Goal: Obtain resource: Download file/media

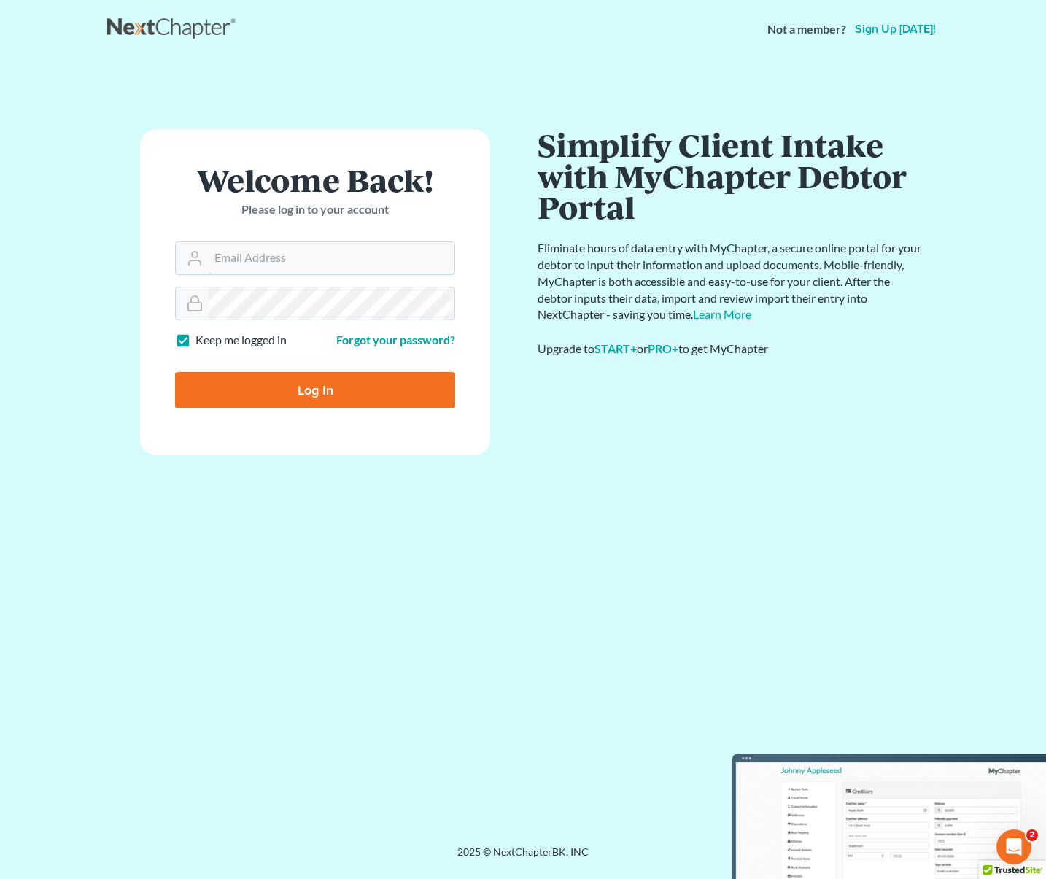
type input "[EMAIL_ADDRESS][DOMAIN_NAME]"
click at [334, 396] on input "Log In" at bounding box center [315, 390] width 280 height 36
type input "Thinking..."
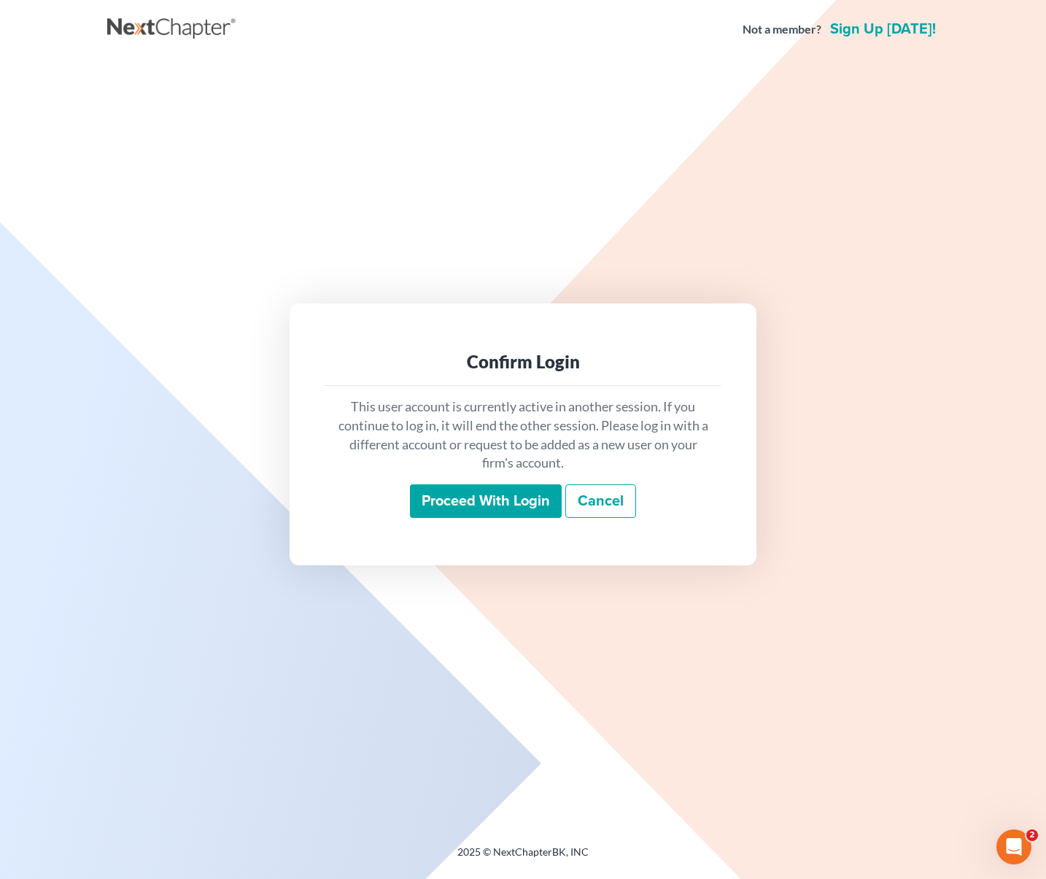
click at [486, 498] on input "Proceed with login" at bounding box center [486, 501] width 152 height 34
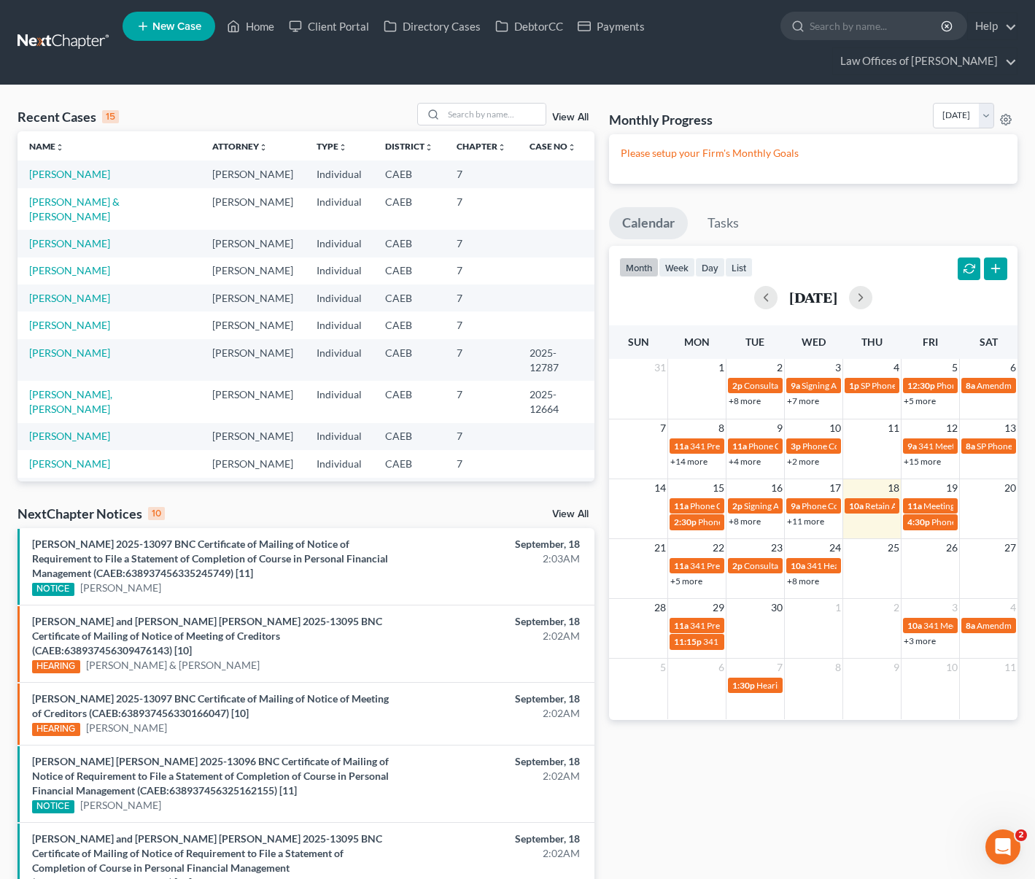
click at [802, 522] on link "+11 more" at bounding box center [805, 521] width 37 height 11
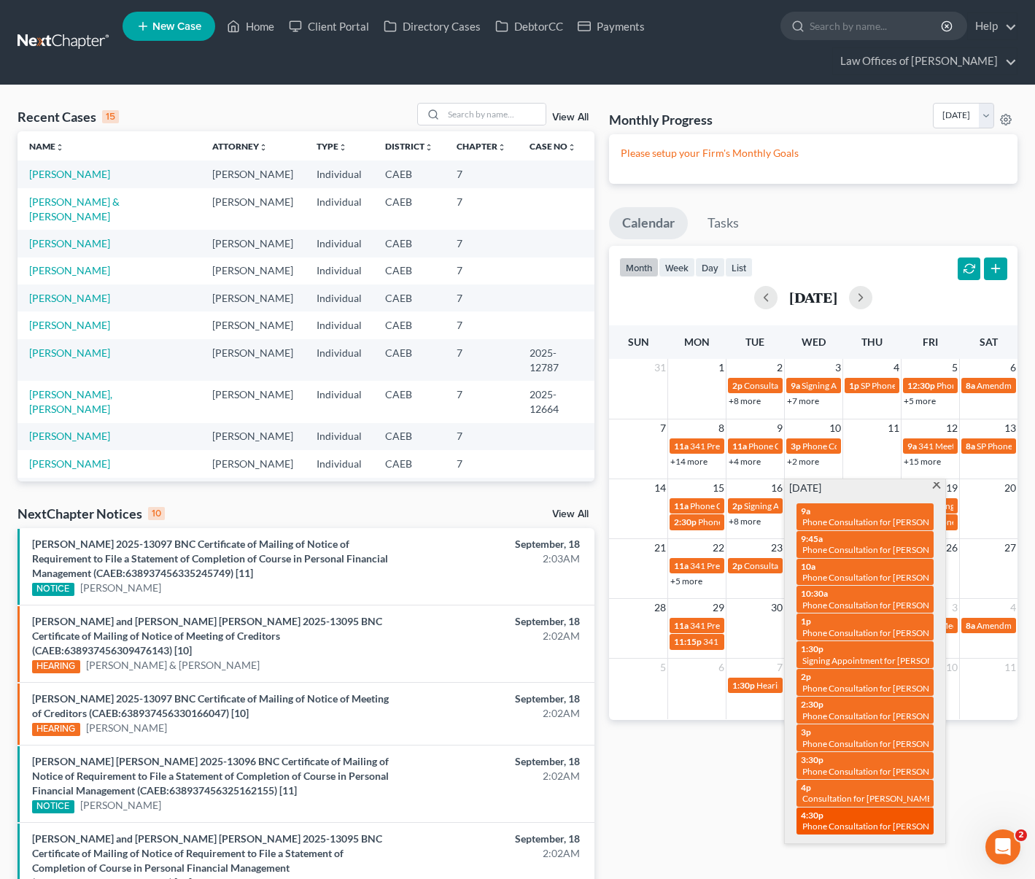
click at [883, 815] on div "4:30p Phone Consultation for [PERSON_NAME]" at bounding box center [865, 821] width 128 height 23
select select "Days"
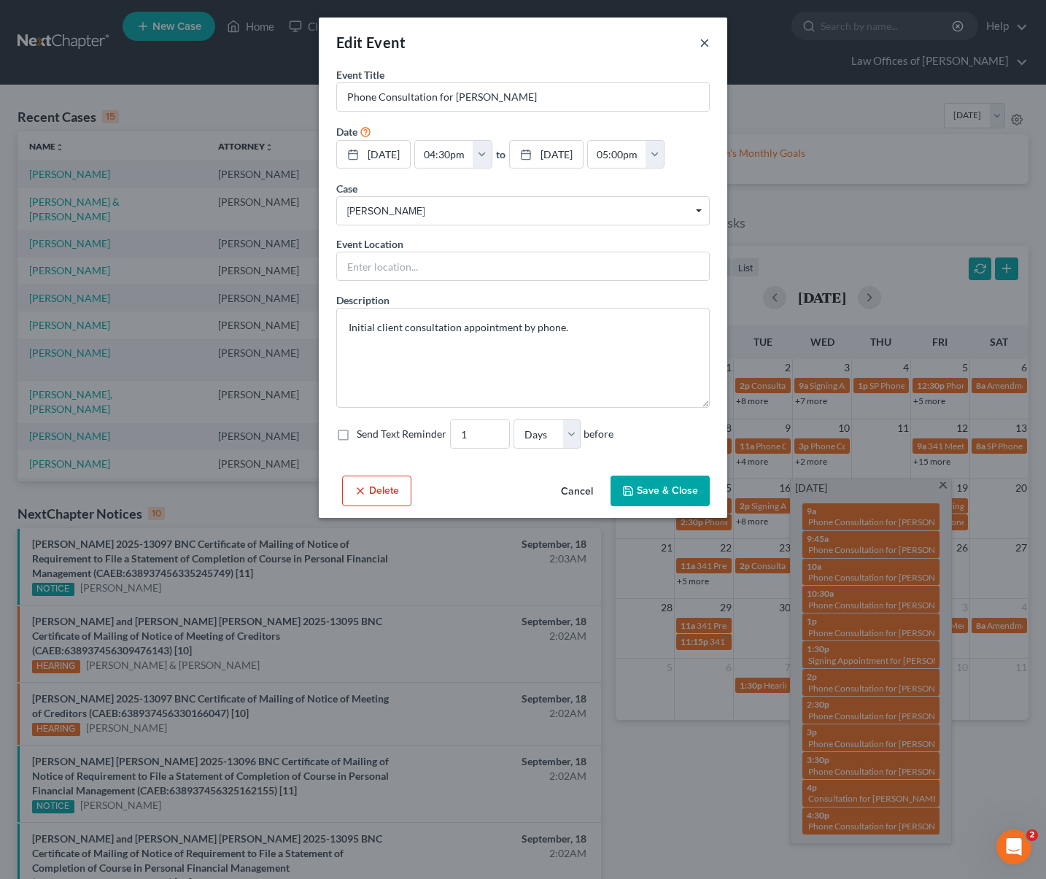
click at [703, 42] on button "×" at bounding box center [704, 43] width 10 height 18
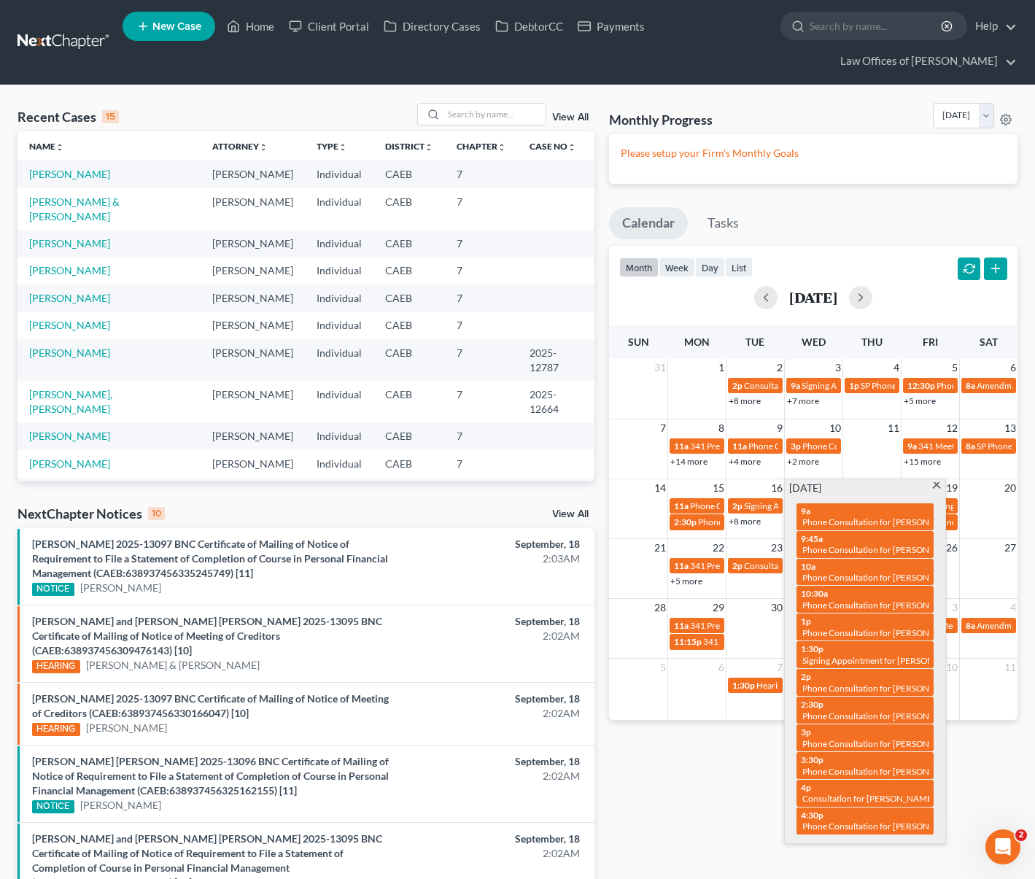
click at [933, 482] on span at bounding box center [936, 486] width 11 height 9
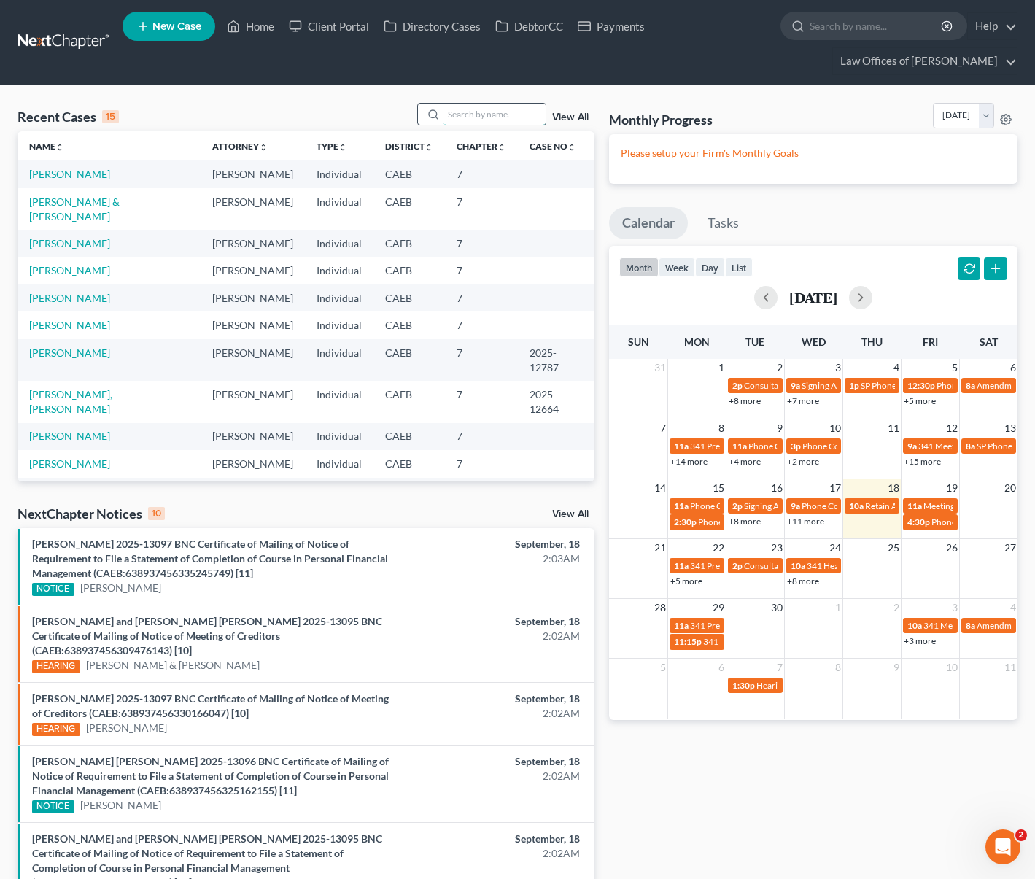
click at [462, 114] on input "search" at bounding box center [494, 114] width 102 height 21
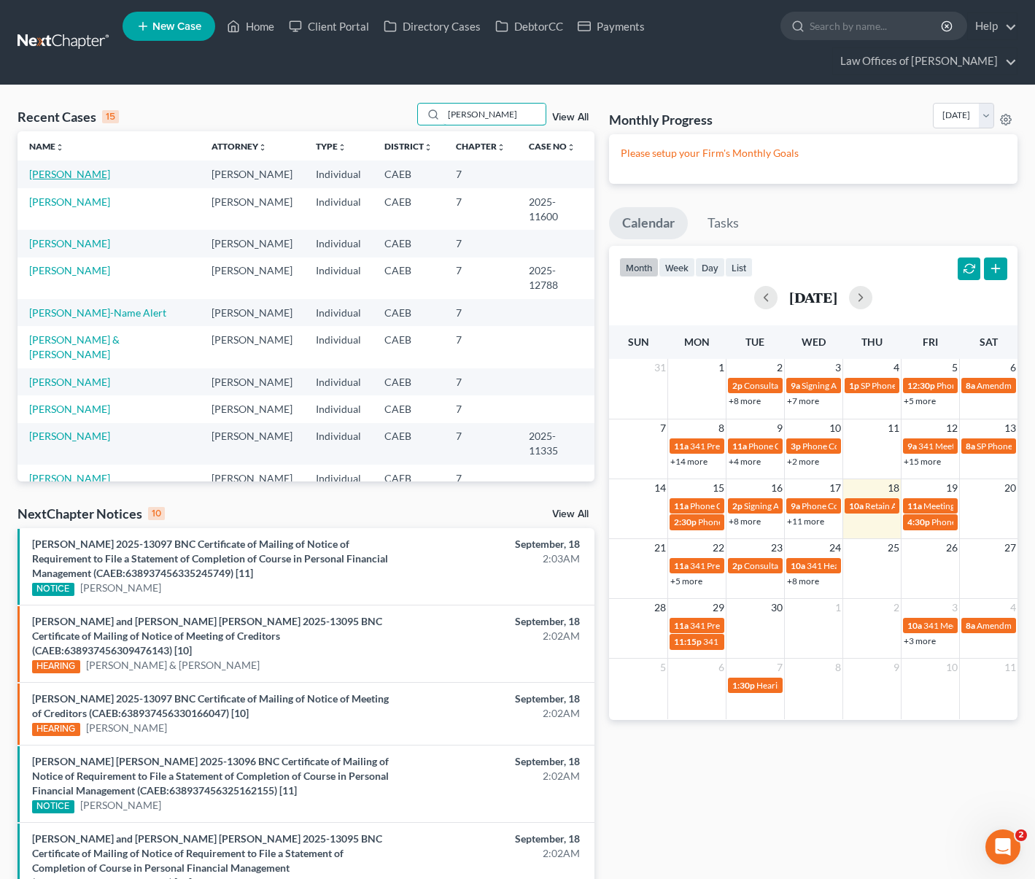
type input "lopez"
click at [48, 176] on link "Lopez, Christina" at bounding box center [69, 174] width 81 height 12
select select "0"
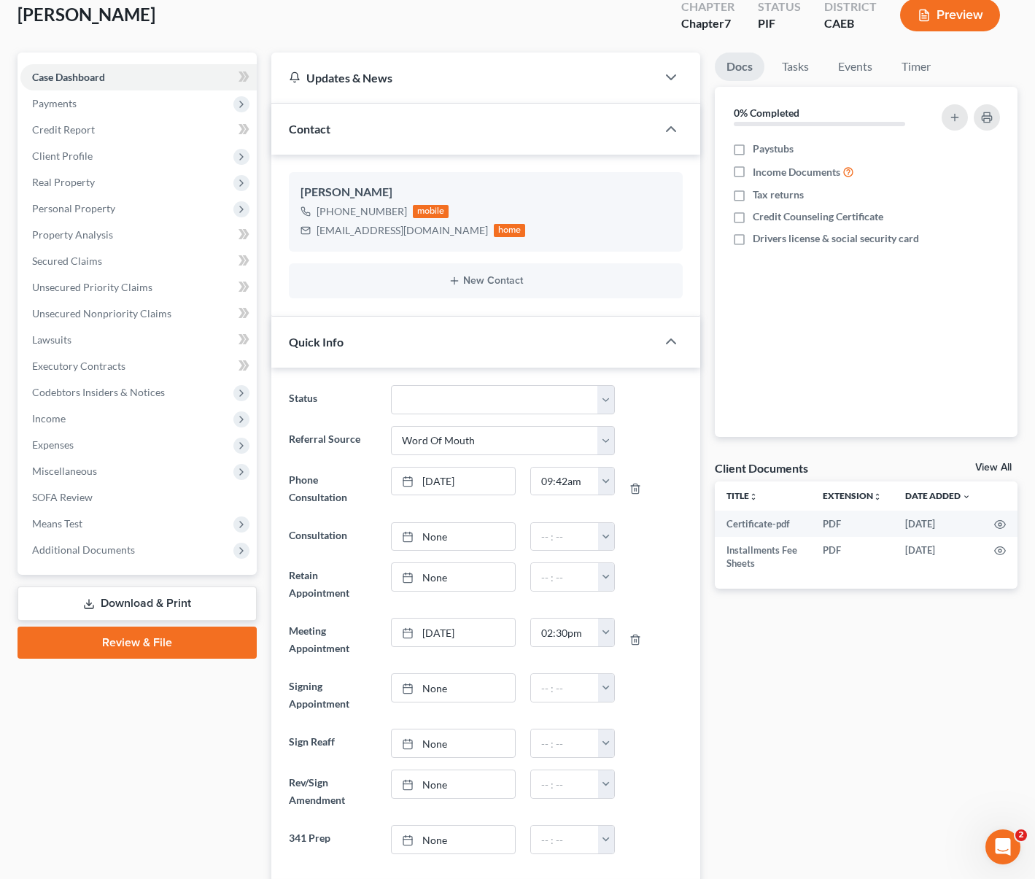
scroll to position [85, 0]
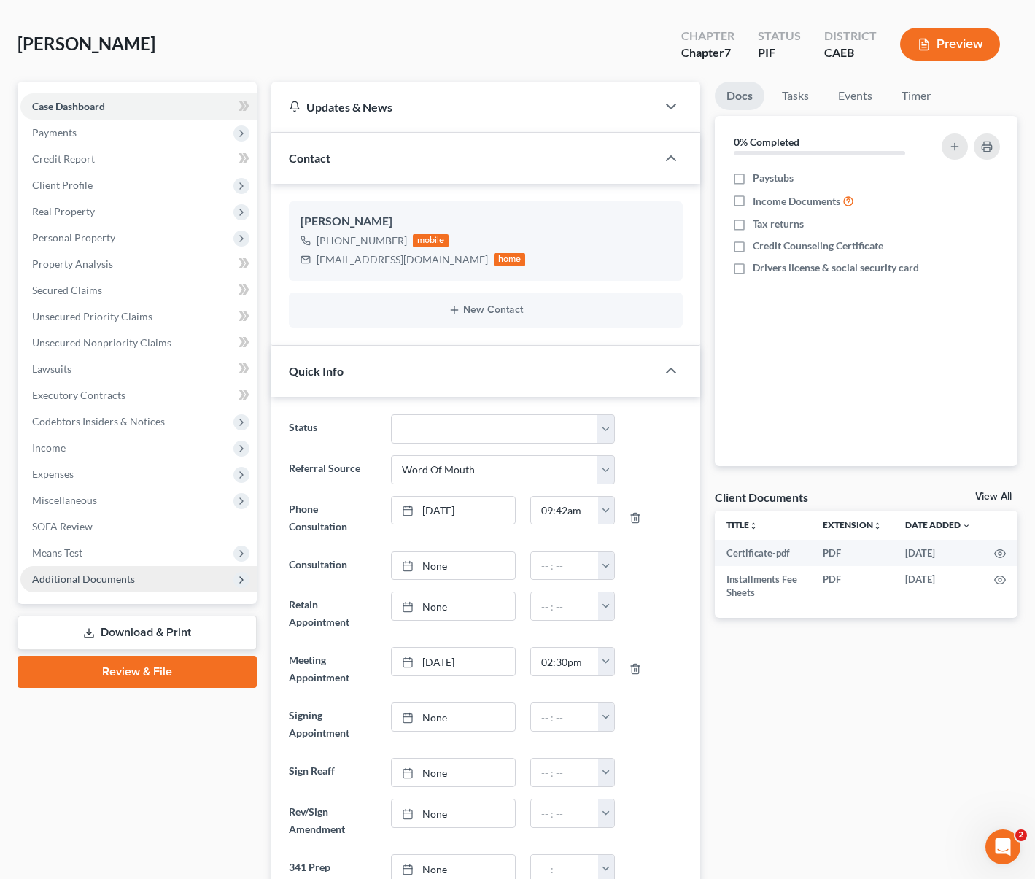
click at [201, 624] on link "Download & Print" at bounding box center [137, 633] width 239 height 34
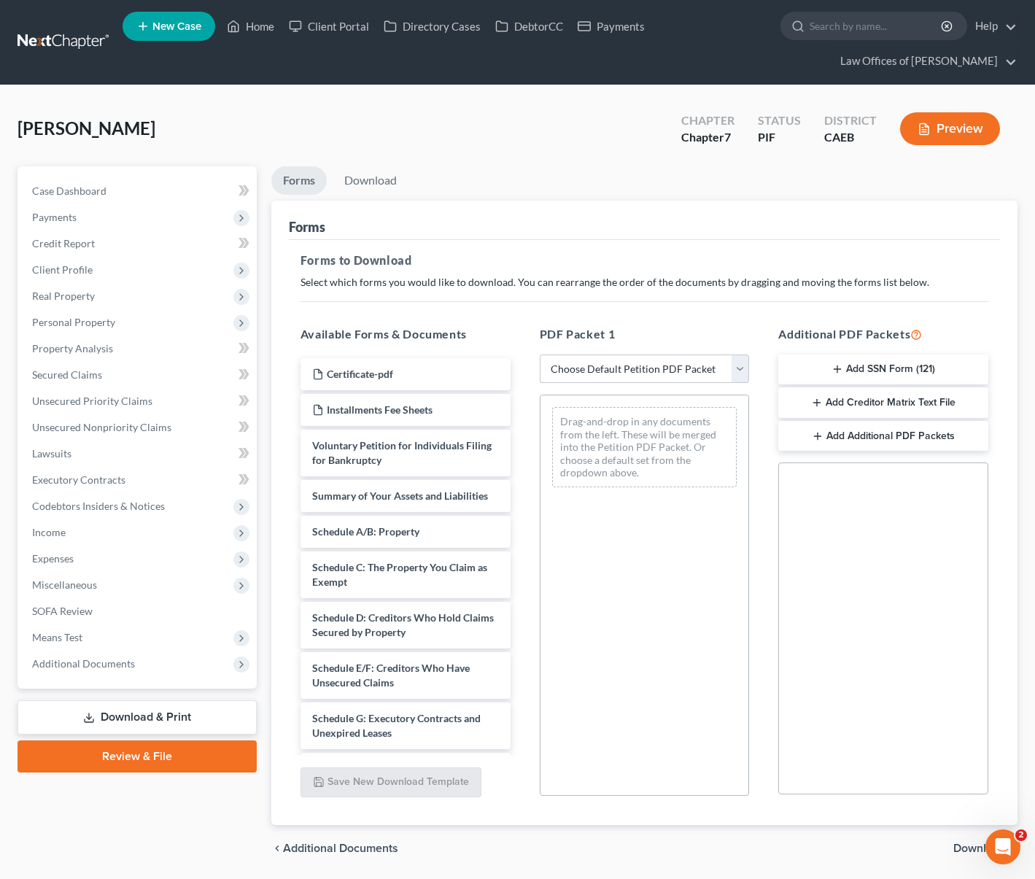
click at [739, 368] on select "Choose Default Petition PDF Packet Complete Bankruptcy Petition (all forms and …" at bounding box center [645, 368] width 210 height 29
select select "5"
click at [540, 354] on select "Choose Default Petition PDF Packet Complete Bankruptcy Petition (all forms and …" at bounding box center [645, 368] width 210 height 29
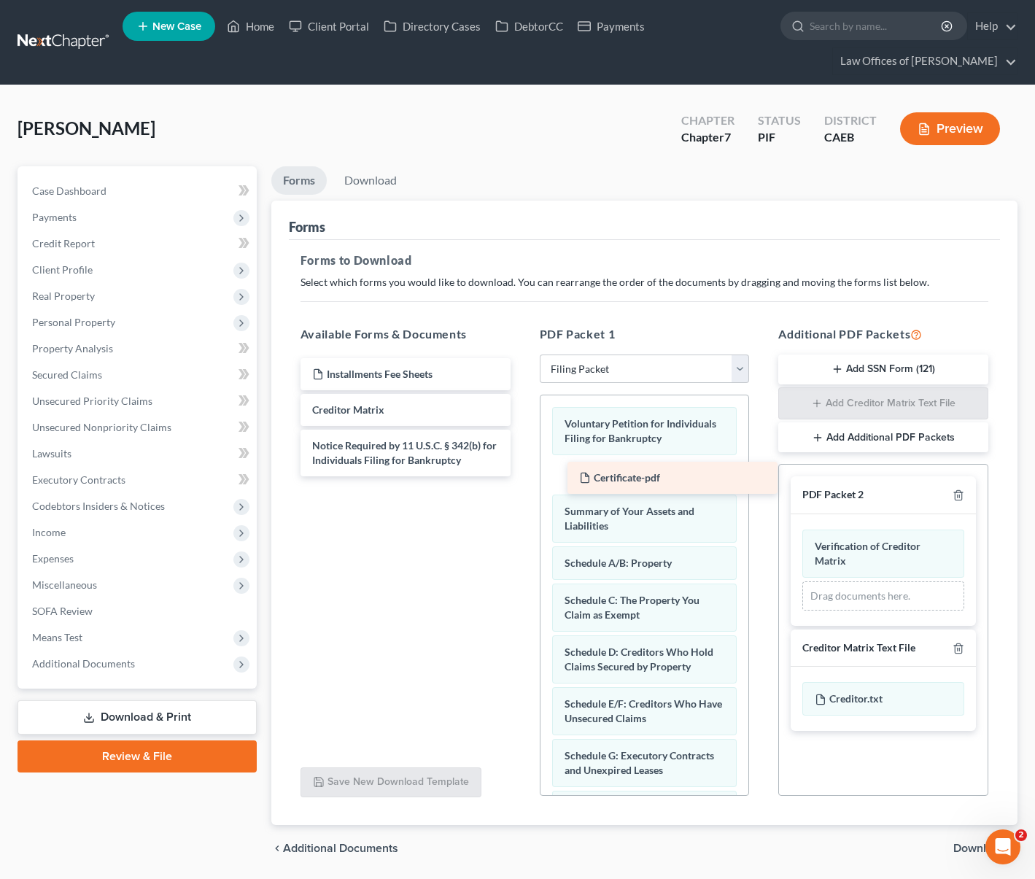
drag, startPoint x: 410, startPoint y: 371, endPoint x: 677, endPoint y: 476, distance: 286.6
click at [522, 476] on div "Certificate-pdf Certificate-pdf Installments Fee Sheets Creditor Matrix Notice …" at bounding box center [405, 417] width 233 height 118
click at [967, 848] on span "Download" at bounding box center [979, 848] width 53 height 12
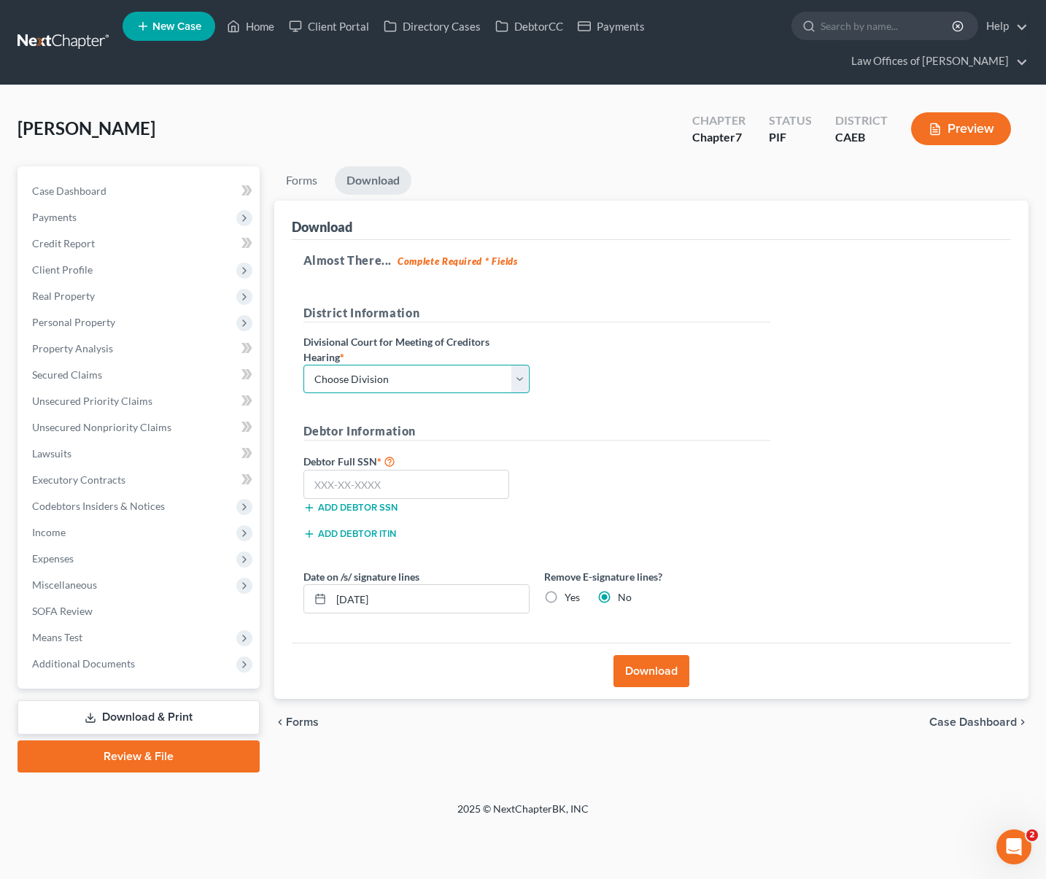
click at [514, 379] on select "Choose Division Fresno Modesto Sacramento" at bounding box center [416, 379] width 226 height 29
select select "0"
click at [303, 365] on select "Choose Division Fresno Modesto Sacramento" at bounding box center [416, 379] width 226 height 29
click at [428, 479] on input "text" at bounding box center [406, 484] width 206 height 29
type input "605-40-0305"
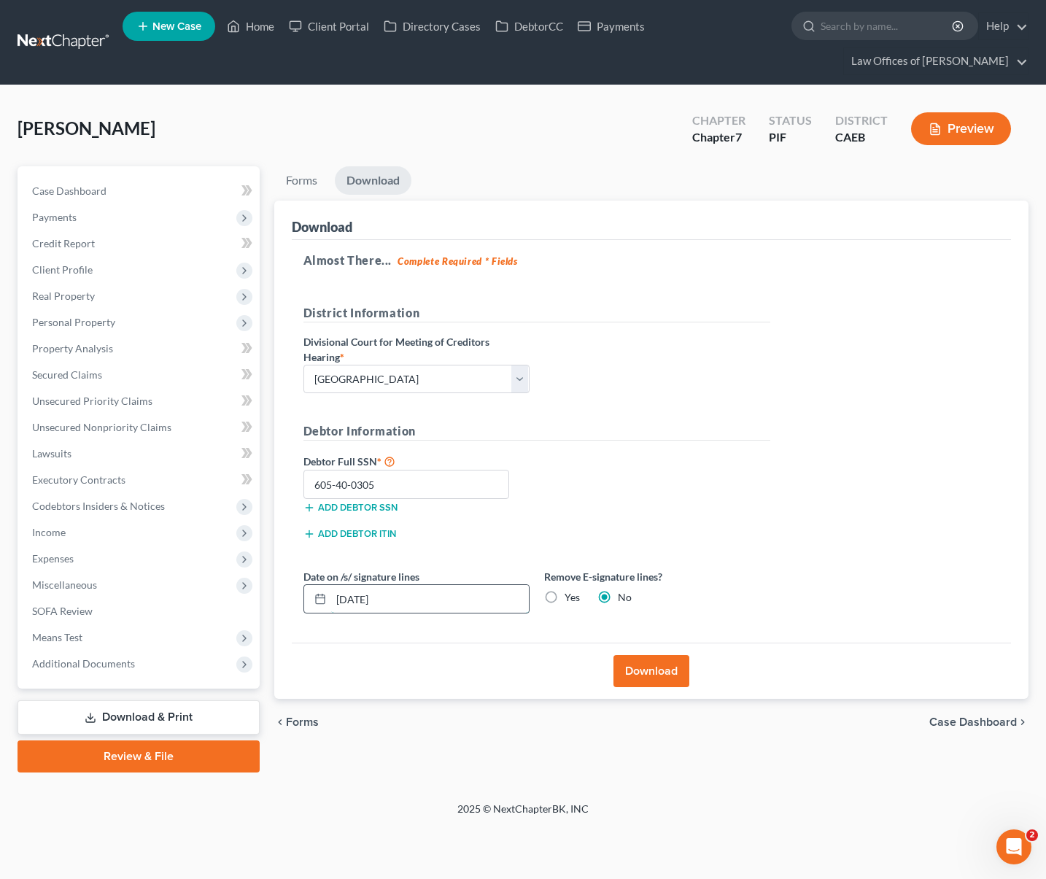
click at [416, 602] on input "09/18/2025" at bounding box center [430, 599] width 198 height 28
type input "09/16/2025"
click at [663, 668] on button "Download" at bounding box center [651, 671] width 76 height 32
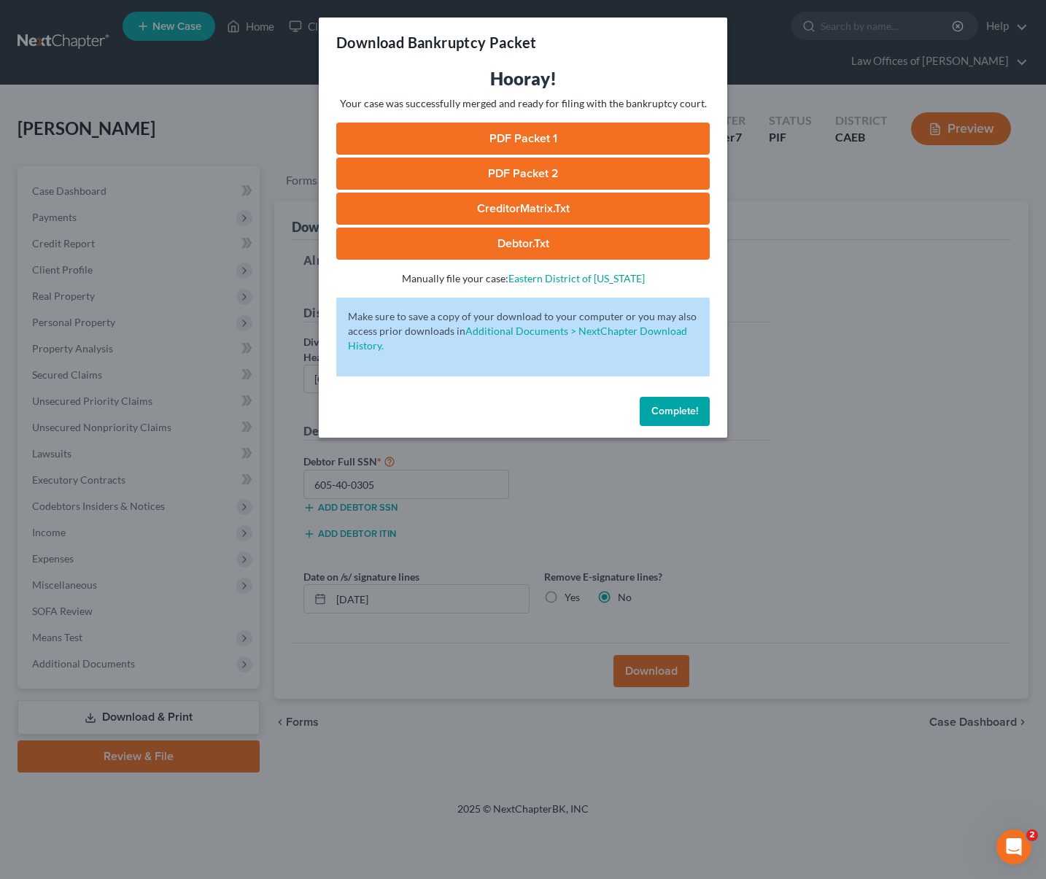
click at [590, 133] on link "PDF Packet 1" at bounding box center [522, 139] width 373 height 32
click at [564, 176] on link "PDF Packet 2" at bounding box center [522, 174] width 373 height 32
click at [509, 202] on link "CreditorMatrix.txt" at bounding box center [522, 209] width 373 height 32
click at [574, 249] on link "Debtor.txt" at bounding box center [522, 244] width 373 height 32
click at [516, 240] on link "Debtor.txt" at bounding box center [522, 244] width 373 height 32
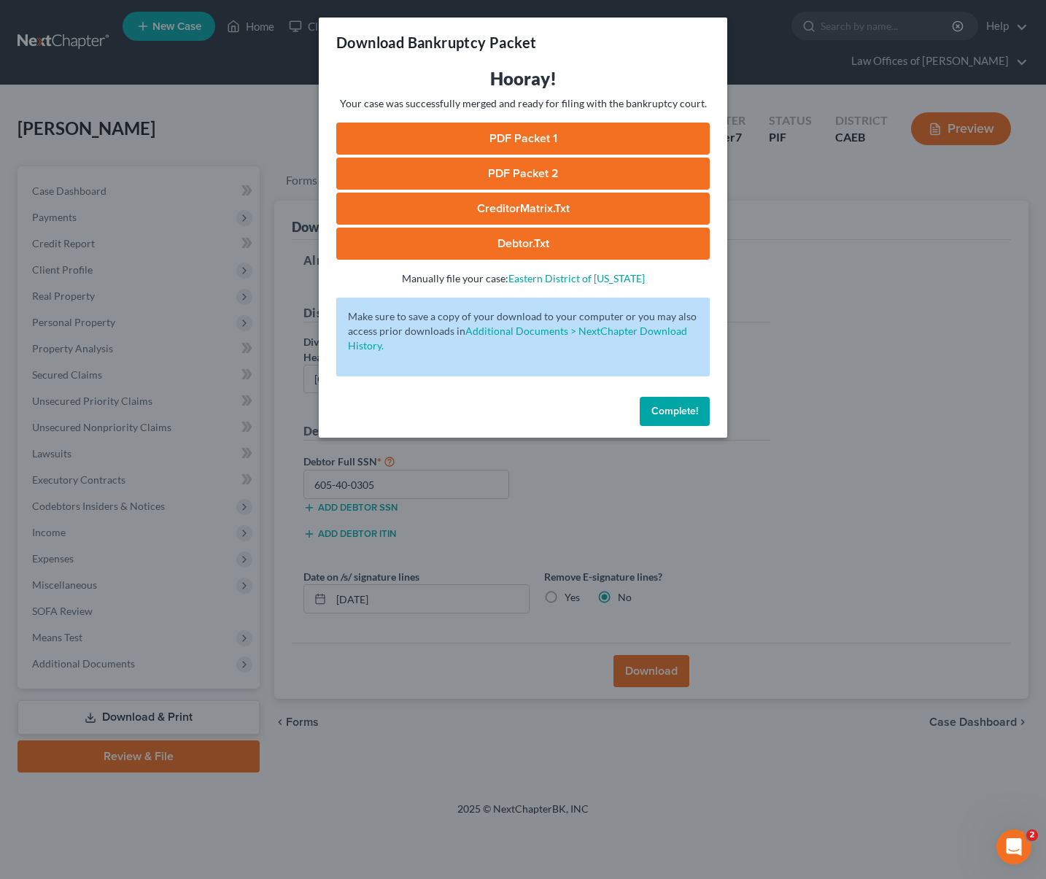
click at [684, 412] on span "Complete!" at bounding box center [674, 411] width 47 height 12
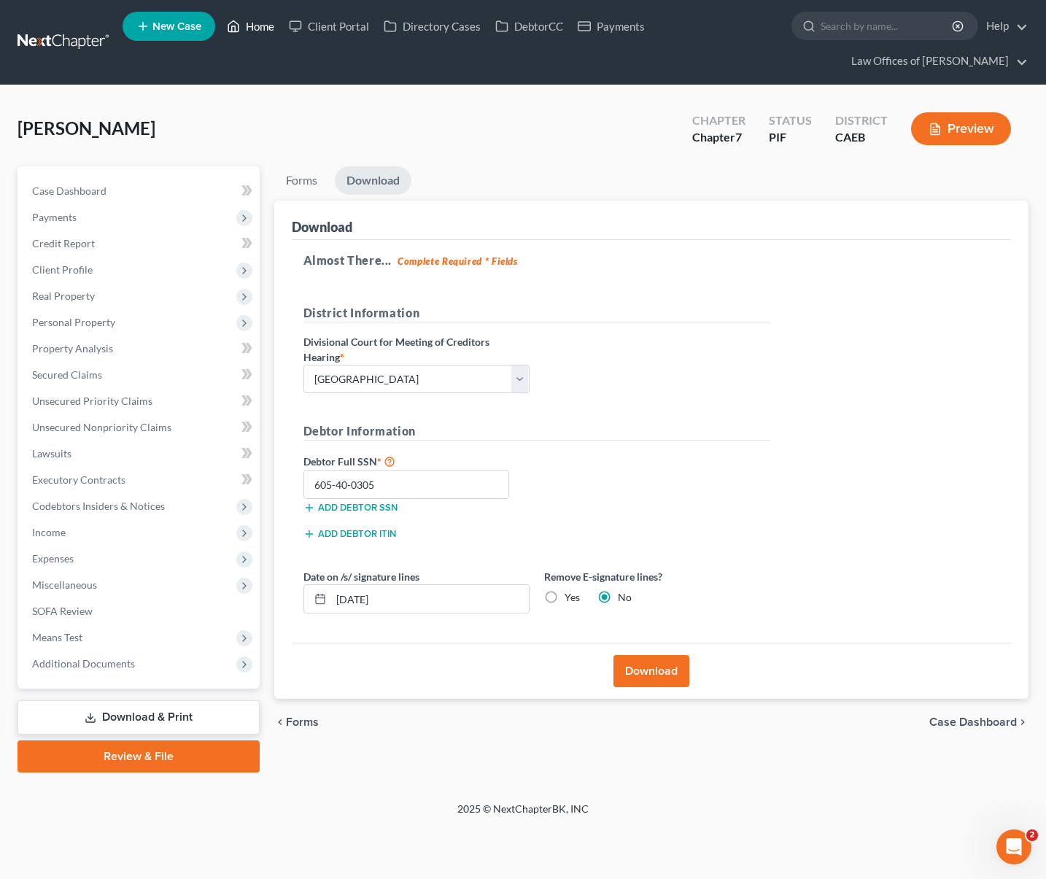
click at [257, 29] on link "Home" at bounding box center [251, 26] width 62 height 26
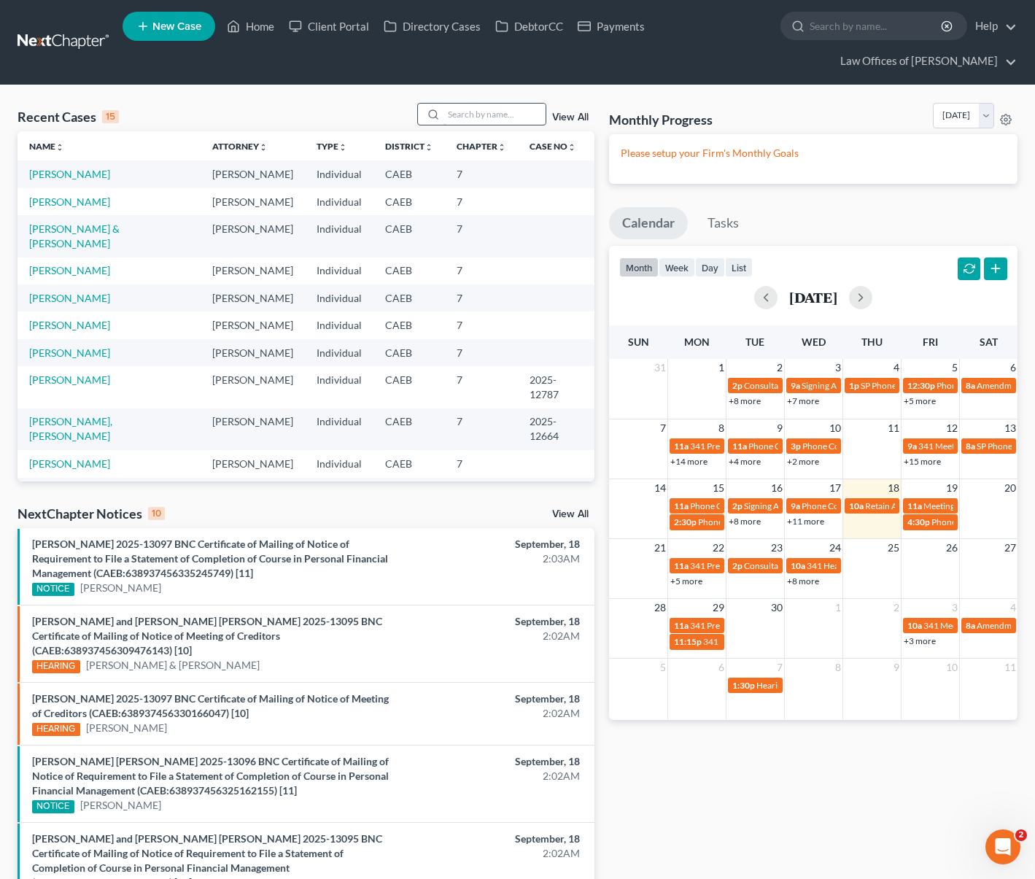
click at [495, 112] on input "search" at bounding box center [494, 114] width 102 height 21
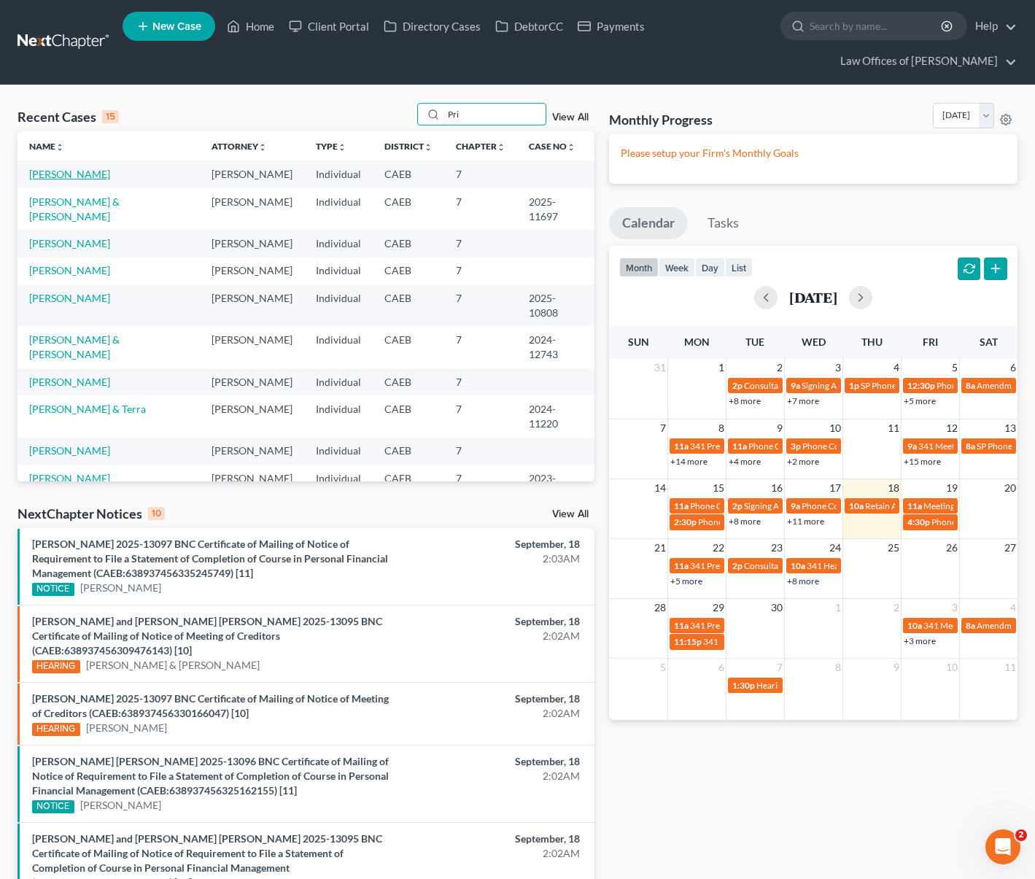
type input "Pri"
click at [102, 177] on link "Gonzalez, Priscilla" at bounding box center [69, 174] width 81 height 12
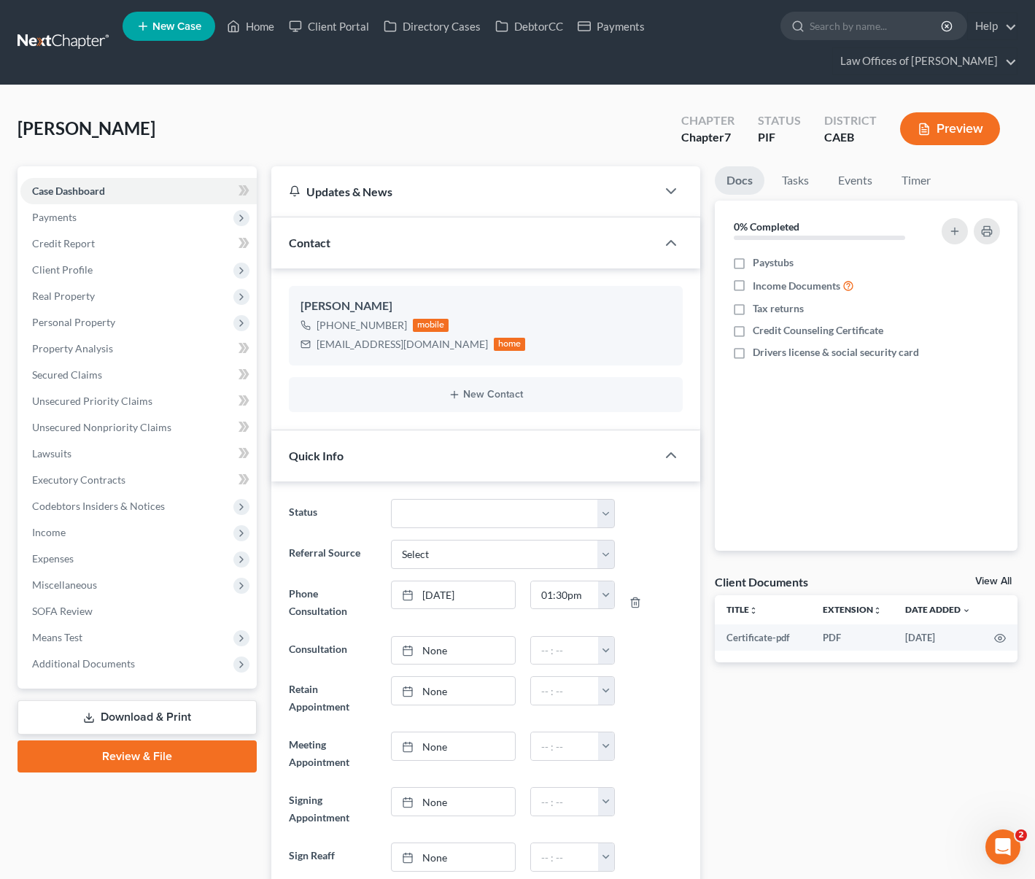
scroll to position [2234, 0]
click at [183, 713] on link "Download & Print" at bounding box center [137, 717] width 239 height 34
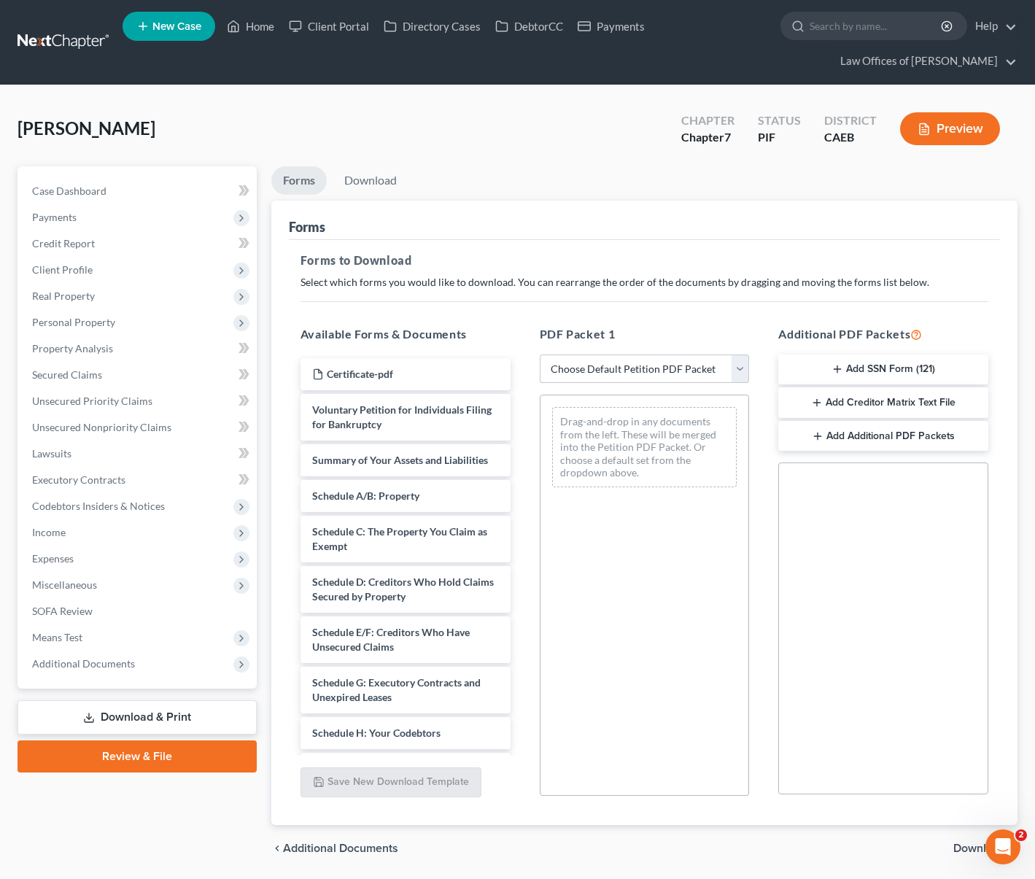
click at [744, 365] on select "Choose Default Petition PDF Packet Complete Bankruptcy Petition (all forms and …" at bounding box center [645, 368] width 210 height 29
select select "5"
click at [540, 354] on select "Choose Default Petition PDF Packet Complete Bankruptcy Petition (all forms and …" at bounding box center [645, 368] width 210 height 29
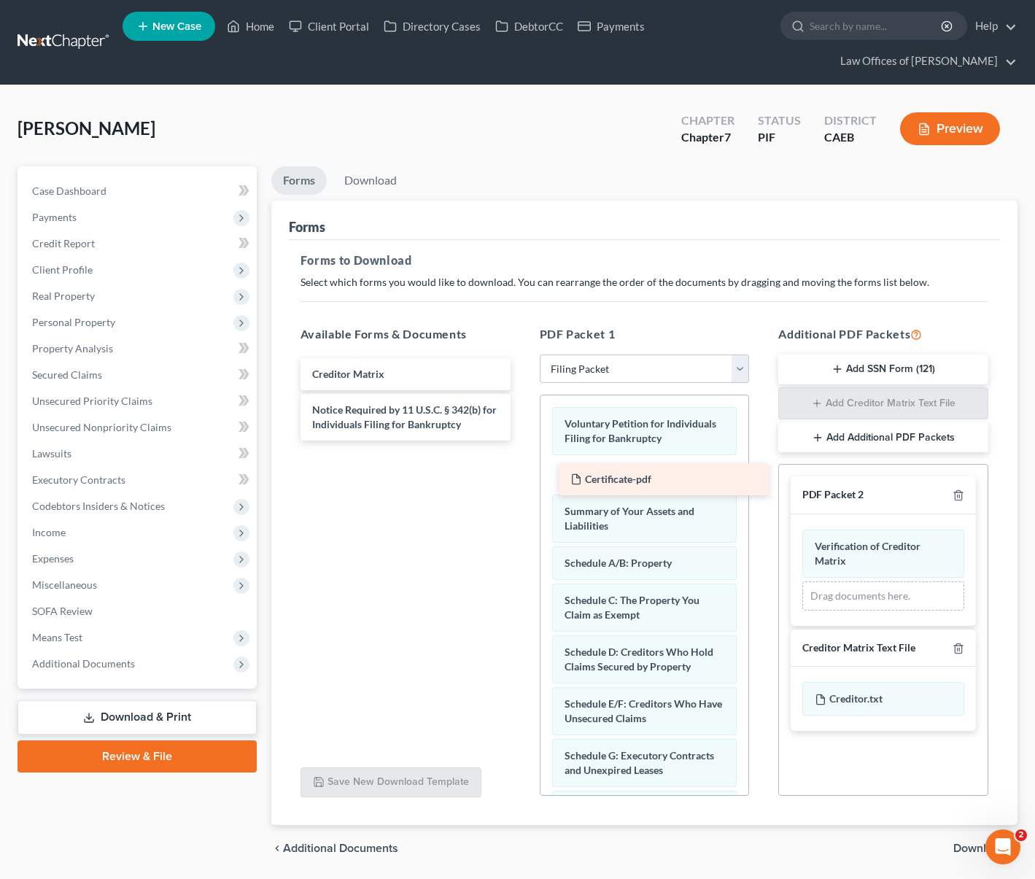
drag, startPoint x: 438, startPoint y: 377, endPoint x: 696, endPoint y: 481, distance: 277.8
click at [522, 441] on div "Certificate-pdf Certificate-pdf Creditor Matrix Notice Required by 11 U.S.C. § …" at bounding box center [405, 399] width 233 height 82
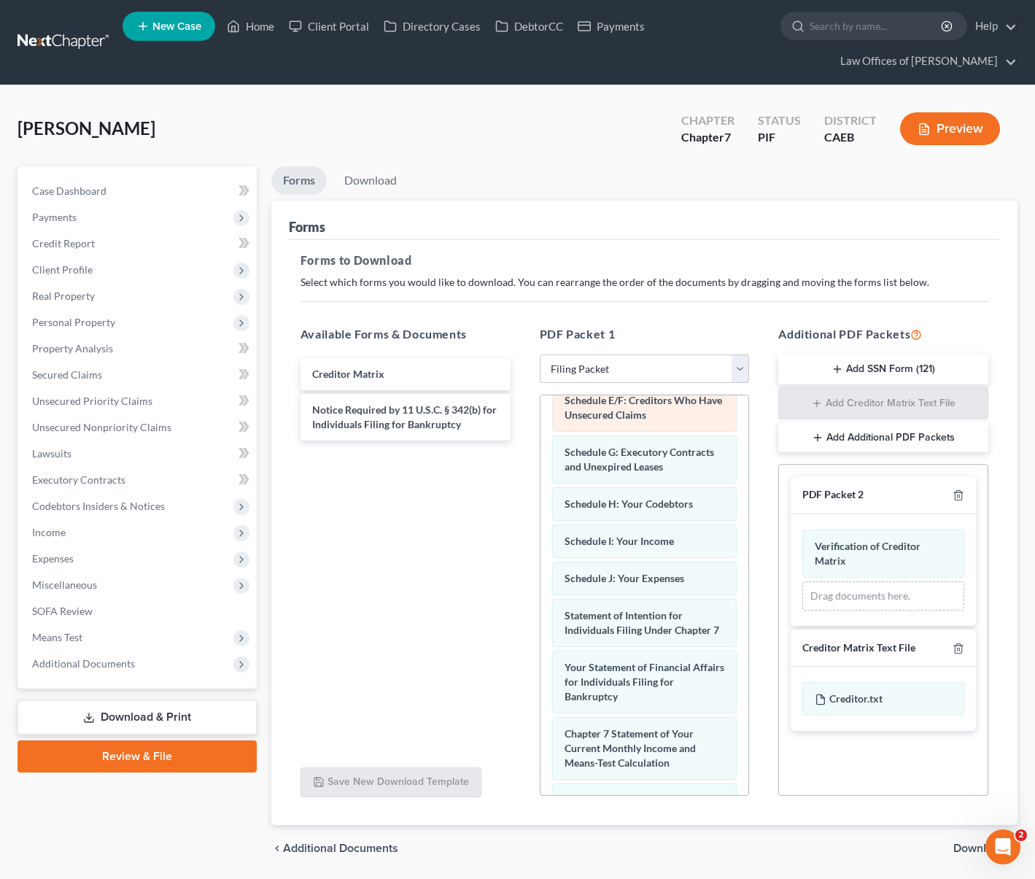
scroll to position [503, 0]
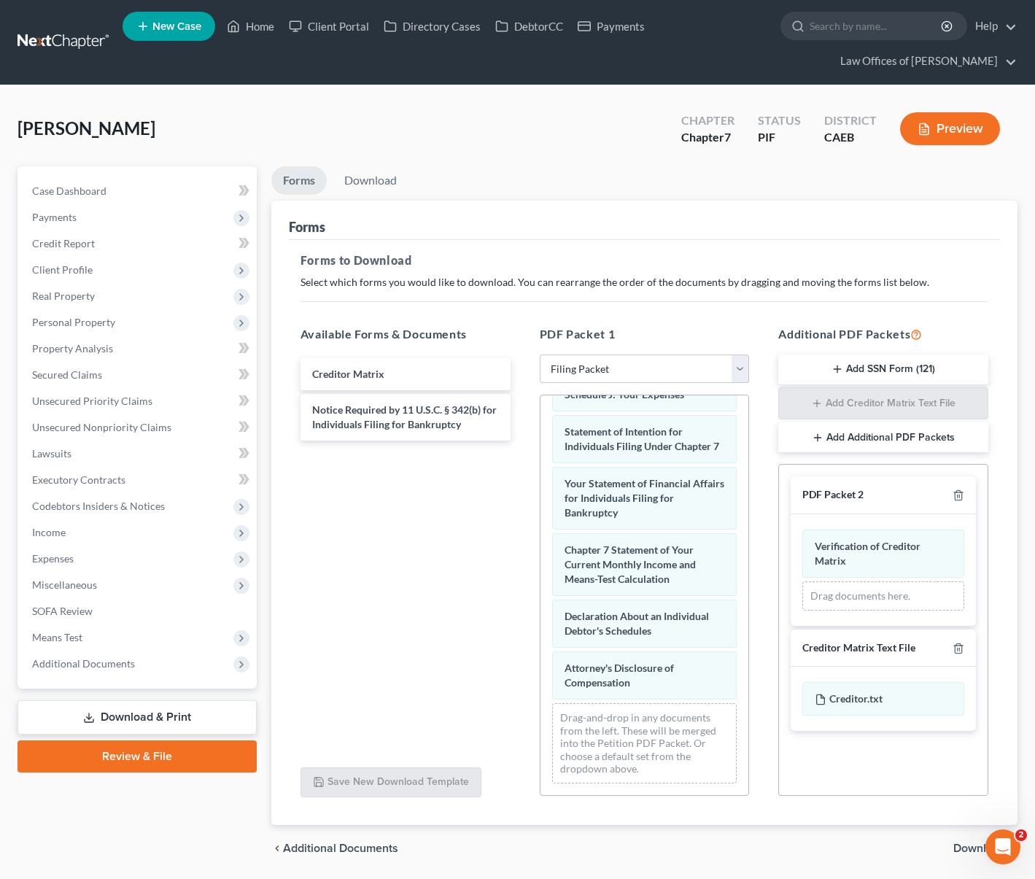
click at [976, 846] on span "Download" at bounding box center [979, 848] width 53 height 12
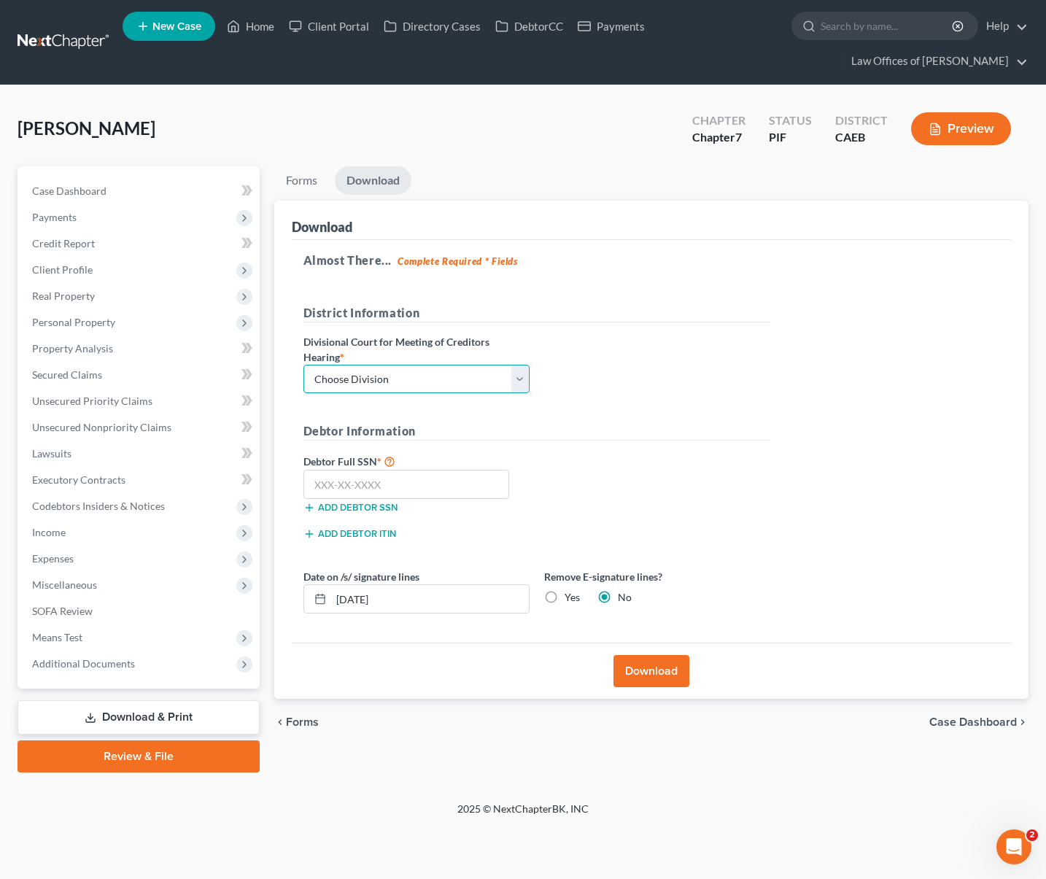
click at [522, 379] on select "Choose Division Fresno Modesto Sacramento" at bounding box center [416, 379] width 226 height 29
select select "0"
click at [303, 365] on select "Choose Division Fresno Modesto Sacramento" at bounding box center [416, 379] width 226 height 29
click at [431, 482] on input "text" at bounding box center [406, 484] width 206 height 29
click at [411, 480] on input "text" at bounding box center [406, 484] width 206 height 29
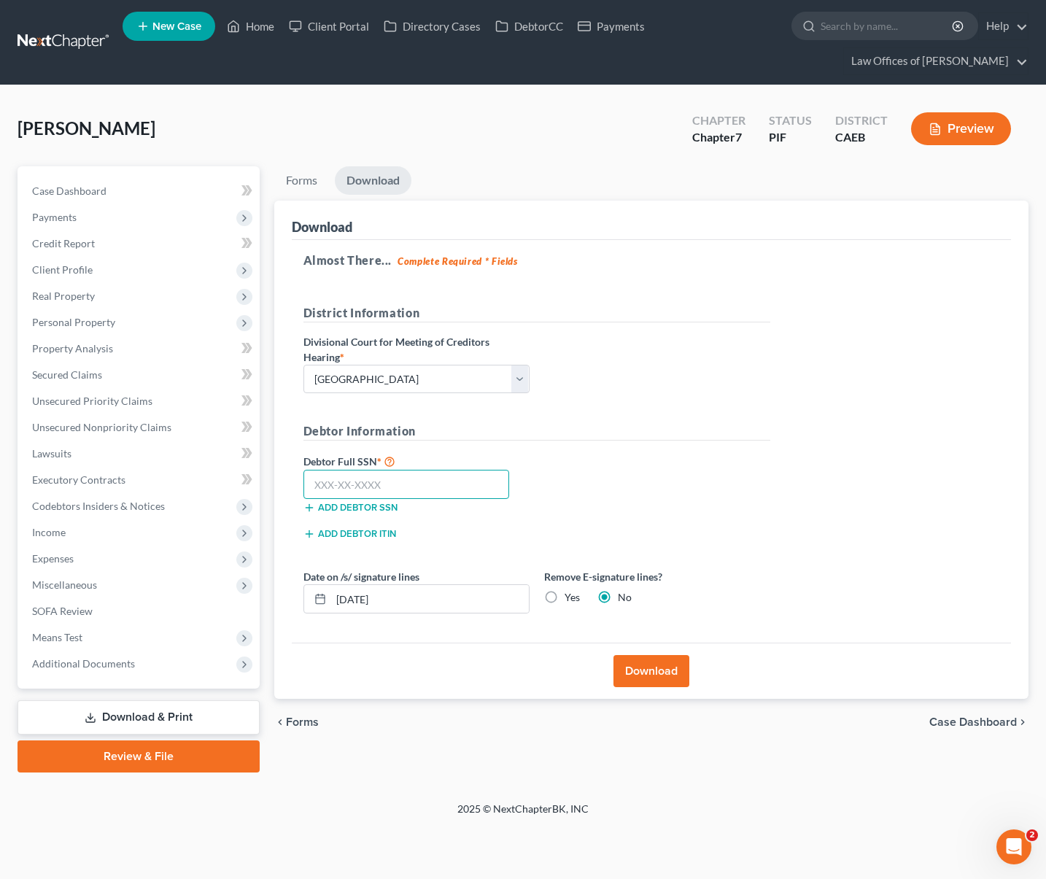
click at [411, 480] on input "text" at bounding box center [406, 484] width 206 height 29
type input "607-62-8653"
click at [411, 605] on input "09/18/2025" at bounding box center [430, 599] width 198 height 28
type input "09/16/2025"
click at [660, 670] on button "Download" at bounding box center [651, 671] width 76 height 32
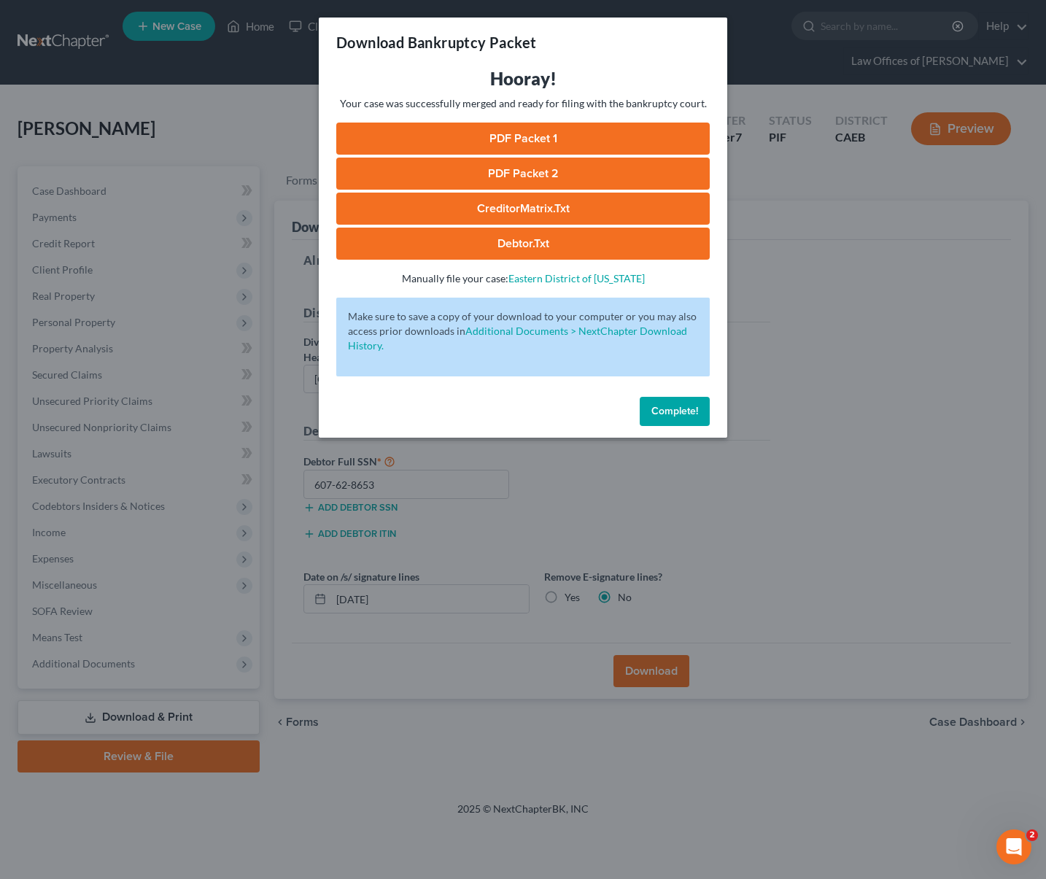
click at [559, 136] on link "PDF Packet 1" at bounding box center [522, 139] width 373 height 32
click at [471, 168] on link "PDF Packet 2" at bounding box center [522, 174] width 373 height 32
click at [602, 212] on link "CreditorMatrix.txt" at bounding box center [522, 209] width 373 height 32
click at [584, 247] on link "Debtor.txt" at bounding box center [522, 244] width 373 height 32
click at [677, 414] on span "Complete!" at bounding box center [674, 411] width 47 height 12
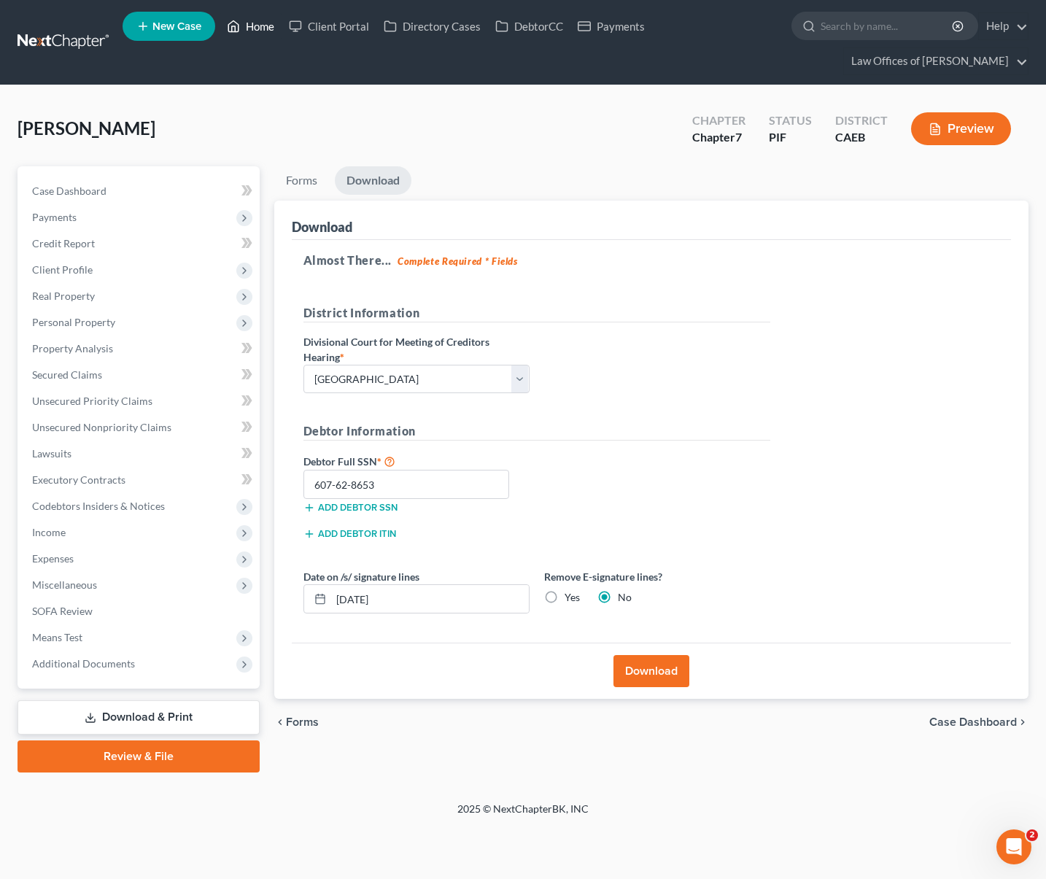
click at [254, 22] on link "Home" at bounding box center [251, 26] width 62 height 26
